Goal: Task Accomplishment & Management: Manage account settings

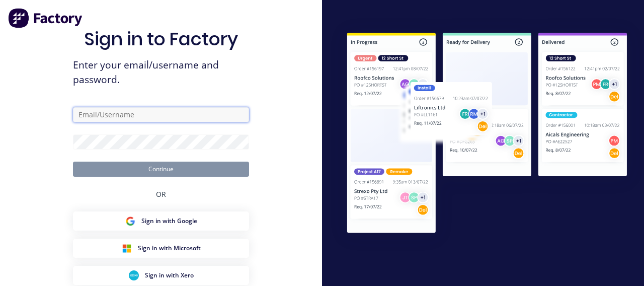
click at [93, 117] on input "text" at bounding box center [161, 114] width 176 height 15
type input "[PERSON_NAME]"
click at [232, 118] on input "[PERSON_NAME]" at bounding box center [161, 114] width 176 height 15
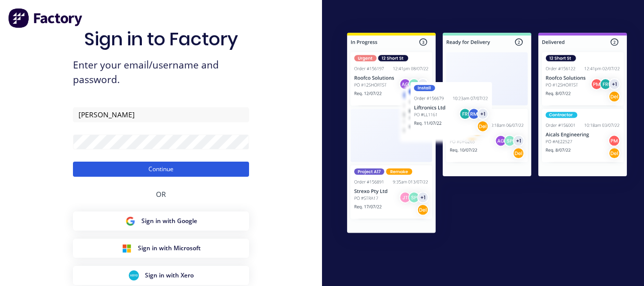
click at [177, 168] on button "Continue" at bounding box center [161, 169] width 176 height 15
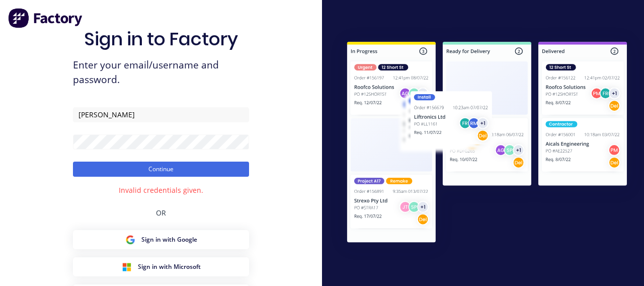
drag, startPoint x: 201, startPoint y: 190, endPoint x: 119, endPoint y: 190, distance: 82.1
click at [119, 190] on div "Sign in to Factory Enter your email/username and password. [PERSON_NAME] Contin…" at bounding box center [161, 192] width 176 height 328
drag, startPoint x: 106, startPoint y: 189, endPoint x: 122, endPoint y: 189, distance: 16.1
click at [122, 189] on div "Sign in to Factory Enter your email/username and password. [PERSON_NAME] Contin…" at bounding box center [161, 192] width 176 height 328
click at [118, 192] on div "Sign in to Factory Enter your email/username and password. [PERSON_NAME] Contin…" at bounding box center [161, 192] width 176 height 328
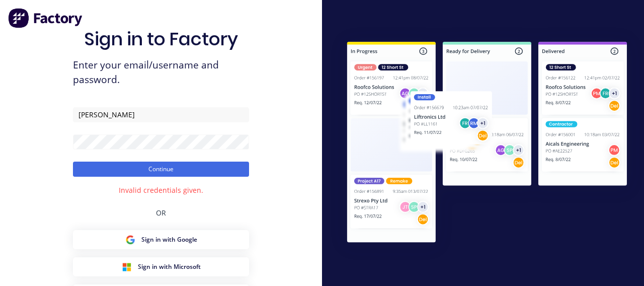
click at [119, 188] on div "Sign in to Factory Enter your email/username and password. [PERSON_NAME] Contin…" at bounding box center [161, 192] width 176 height 328
click at [121, 187] on div "Sign in to Factory Enter your email/username and password. [PERSON_NAME] Contin…" at bounding box center [161, 192] width 176 height 328
drag, startPoint x: 121, startPoint y: 187, endPoint x: 200, endPoint y: 197, distance: 79.3
click at [200, 197] on div "Sign in to Factory Enter your email/username and password. [PERSON_NAME] Contin…" at bounding box center [161, 192] width 176 height 328
drag, startPoint x: 196, startPoint y: 194, endPoint x: 151, endPoint y: 194, distance: 45.3
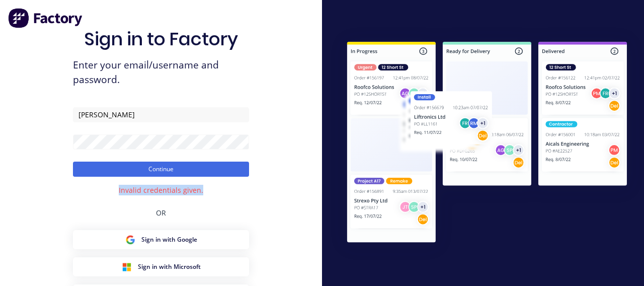
click at [151, 194] on div "Invalid credentials given." at bounding box center [161, 190] width 85 height 11
drag, startPoint x: 118, startPoint y: 187, endPoint x: 323, endPoint y: 67, distance: 237.2
click at [323, 67] on div "Sign in to Factory Enter your email/username and password. [PERSON_NAME] Contin…" at bounding box center [322, 143] width 644 height 286
drag, startPoint x: 76, startPoint y: 241, endPoint x: 51, endPoint y: 66, distance: 175.9
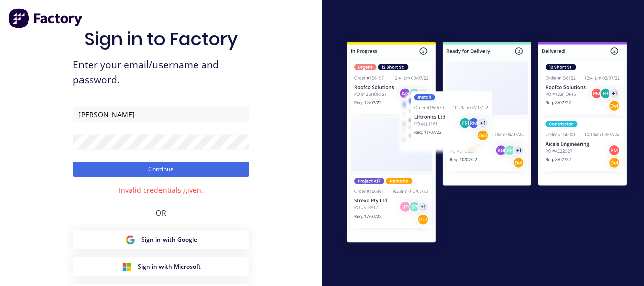
click at [51, 66] on div "Sign in to Factory Enter your email/username and password. [PERSON_NAME] Contin…" at bounding box center [161, 182] width 322 height 364
drag, startPoint x: 86, startPoint y: 189, endPoint x: 64, endPoint y: 102, distance: 89.6
click at [64, 102] on div "Sign in to Factory Enter your email/username and password. [PERSON_NAME] Contin…" at bounding box center [161, 182] width 322 height 364
drag, startPoint x: 147, startPoint y: 197, endPoint x: 107, endPoint y: 100, distance: 105.2
click at [107, 100] on div "Sign in to Factory Enter your email/username and password. [PERSON_NAME] Contin…" at bounding box center [161, 192] width 176 height 328
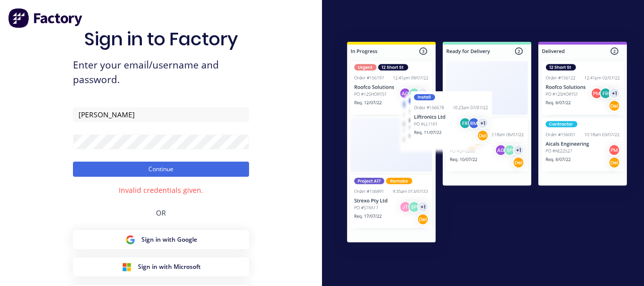
drag, startPoint x: 121, startPoint y: 188, endPoint x: 203, endPoint y: 188, distance: 81.6
click at [203, 188] on div "Sign in to Factory Enter your email/username and password. [PERSON_NAME] Contin…" at bounding box center [161, 192] width 176 height 328
drag, startPoint x: 121, startPoint y: 190, endPoint x: 200, endPoint y: 188, distance: 79.1
click at [200, 188] on div "Invalid credentials given." at bounding box center [161, 190] width 85 height 11
